Goal: Navigation & Orientation: Understand site structure

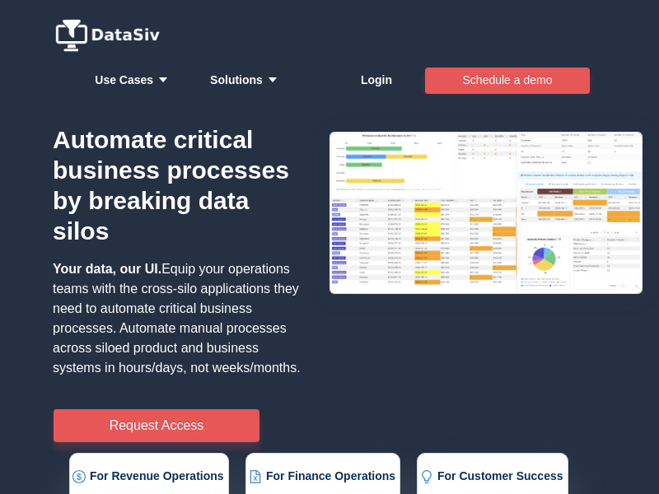
scroll to position [553, 0]
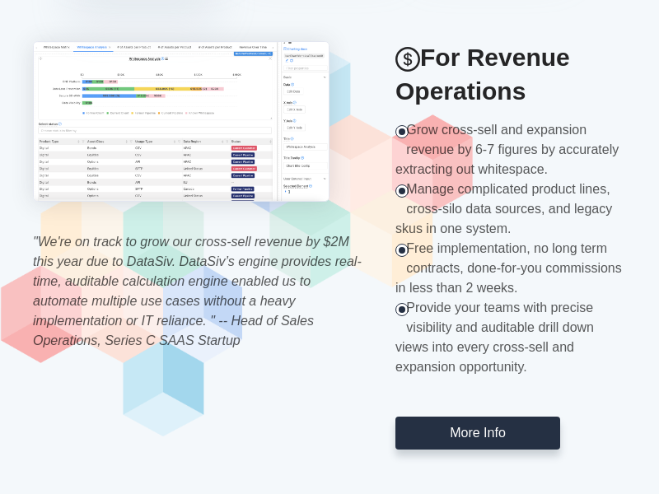
scroll to position [1088, 0]
